Goal: Use online tool/utility: Utilize a website feature to perform a specific function

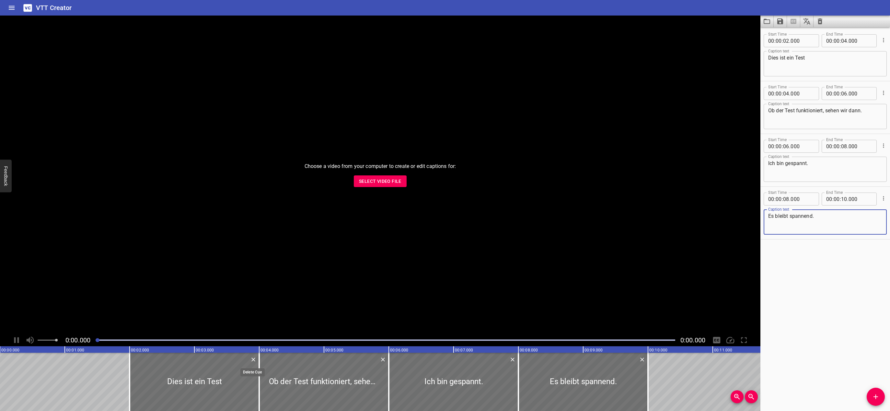
click at [252, 360] on icon "Delete" at bounding box center [253, 360] width 6 height 6
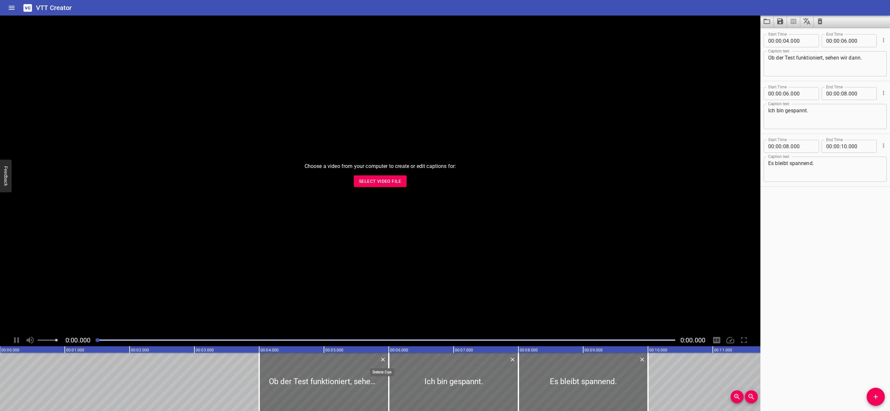
click at [381, 359] on icon "Delete" at bounding box center [383, 360] width 4 height 4
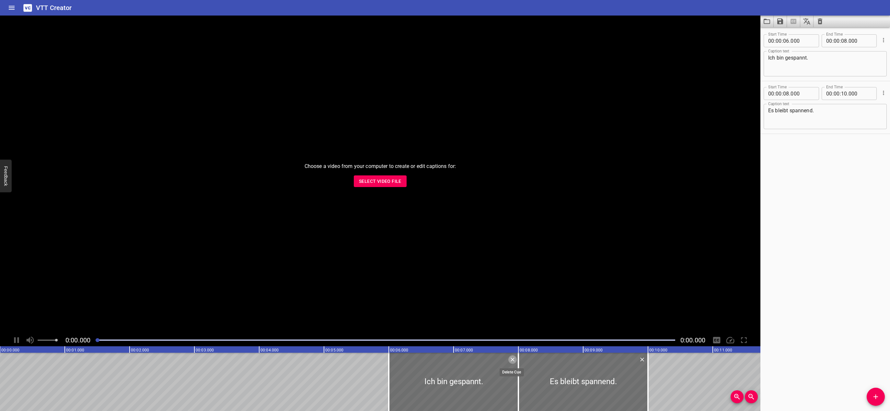
click at [510, 361] on icon "Delete" at bounding box center [512, 360] width 6 height 6
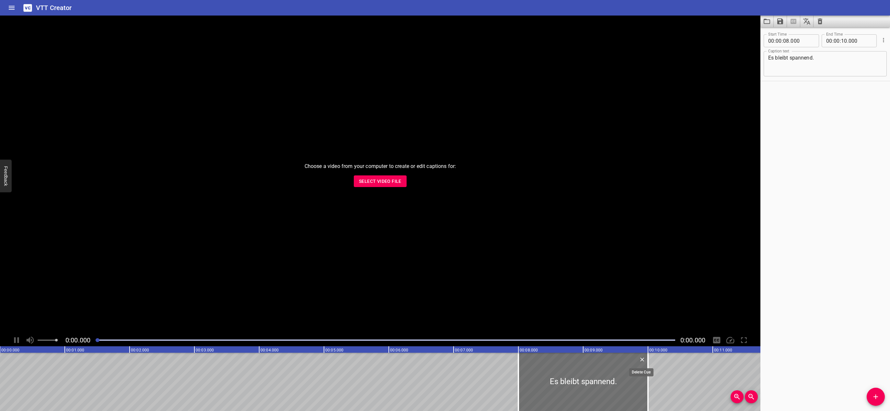
click at [643, 360] on icon "Delete" at bounding box center [642, 360] width 6 height 6
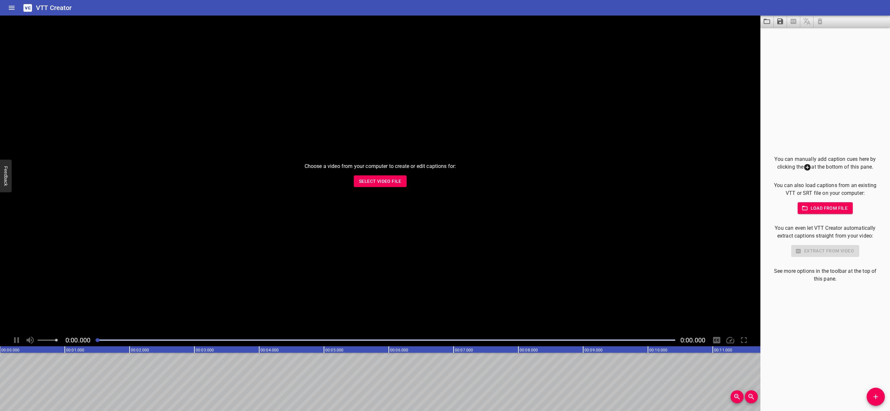
drag, startPoint x: 81, startPoint y: 379, endPoint x: 70, endPoint y: 379, distance: 11.3
click at [7, 6] on button "Home" at bounding box center [12, 8] width 16 height 16
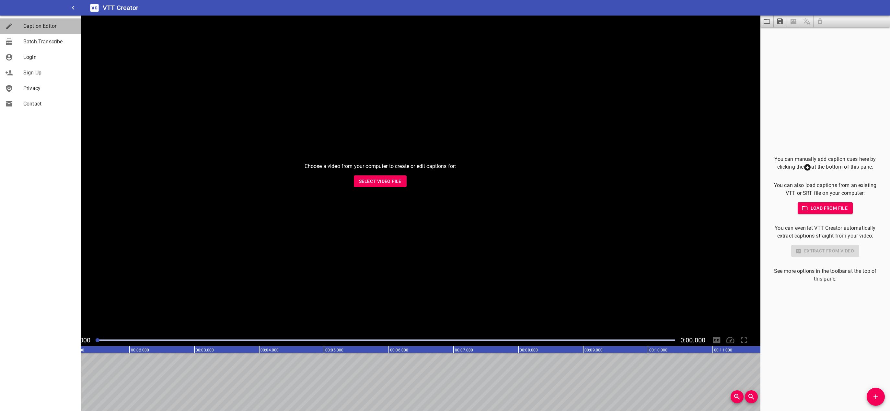
click at [44, 26] on span "Caption Editor" at bounding box center [49, 26] width 52 height 8
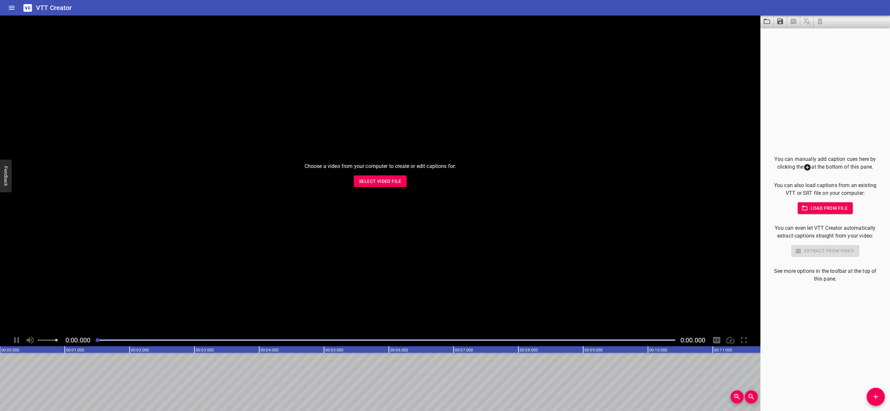
click at [818, 119] on div "You can manually add caption cues here by clicking the at the bottom of this pa…" at bounding box center [825, 219] width 130 height 384
click at [862, 379] on div "You can manually add caption cues here by clicking the at the bottom of this pa…" at bounding box center [825, 219] width 130 height 384
click at [807, 22] on span at bounding box center [806, 22] width 13 height 12
click at [813, 65] on div "You can manually add caption cues here by clicking the at the bottom of this pa…" at bounding box center [825, 219] width 130 height 384
